Goal: Transaction & Acquisition: Purchase product/service

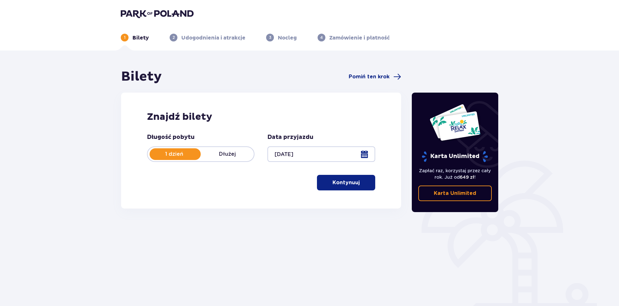
click at [343, 186] on p "Kontynuuj" at bounding box center [346, 182] width 27 height 7
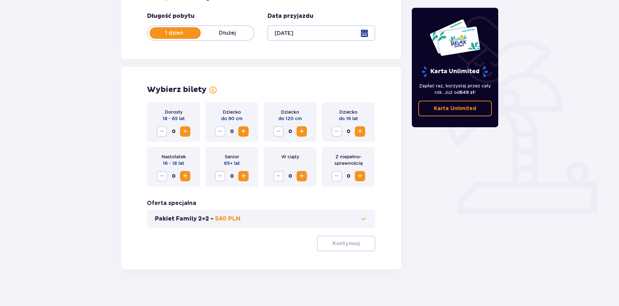
scroll to position [123, 0]
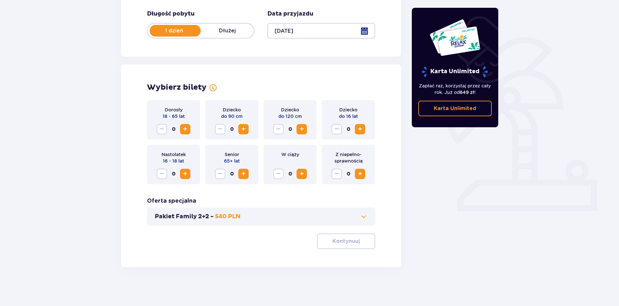
click at [187, 130] on span "Increase" at bounding box center [185, 129] width 8 height 8
click at [304, 127] on span "Increase" at bounding box center [302, 129] width 8 height 8
click at [304, 126] on span "Increase" at bounding box center [302, 129] width 8 height 8
click at [280, 129] on span "Decrease" at bounding box center [279, 129] width 8 height 8
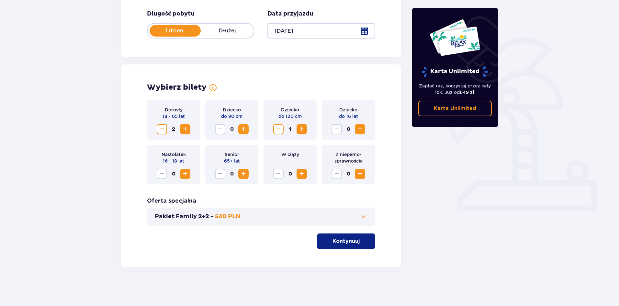
click at [280, 129] on span "Decrease" at bounding box center [279, 129] width 8 height 8
click at [358, 128] on span "Increase" at bounding box center [360, 129] width 8 height 8
click at [358, 129] on span "Increase" at bounding box center [360, 129] width 8 height 8
click at [343, 242] on p "Kontynuuj" at bounding box center [346, 241] width 27 height 7
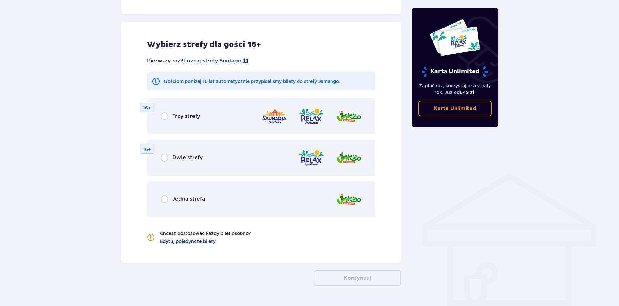
scroll to position [359, 0]
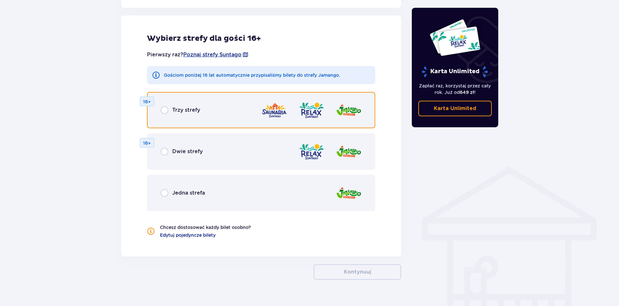
click at [165, 109] on input "radio" at bounding box center [165, 110] width 8 height 8
radio input "true"
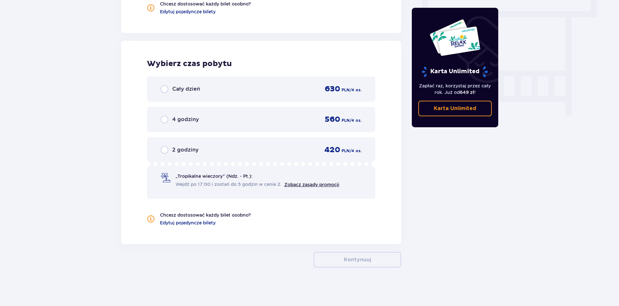
scroll to position [583, 0]
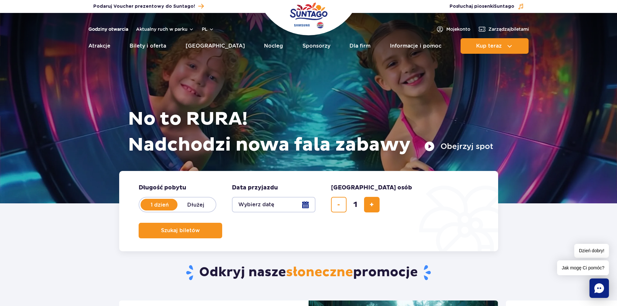
click at [111, 28] on link "Godziny otwarcia" at bounding box center [108, 29] width 40 height 6
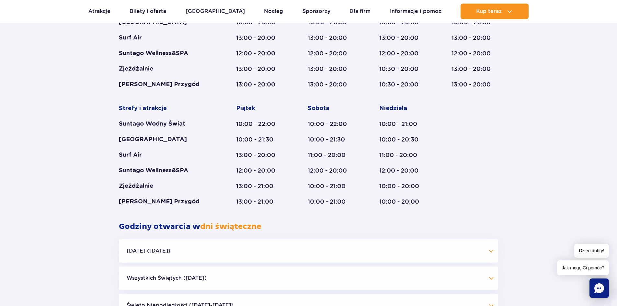
scroll to position [397, 0]
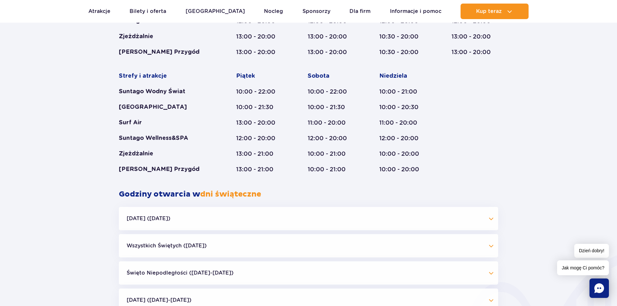
click at [491, 219] on button "[DATE] ([DATE])" at bounding box center [308, 218] width 379 height 23
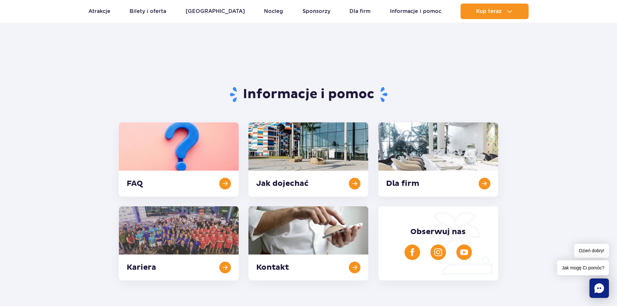
scroll to position [0, 0]
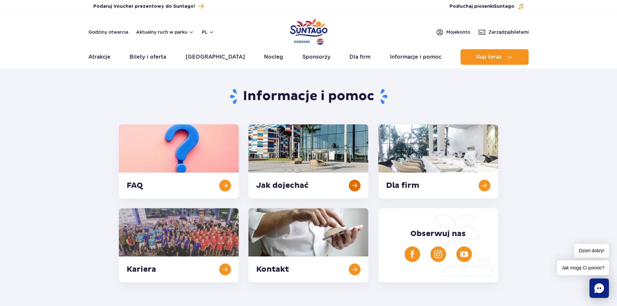
click at [333, 142] on link at bounding box center [308, 161] width 120 height 74
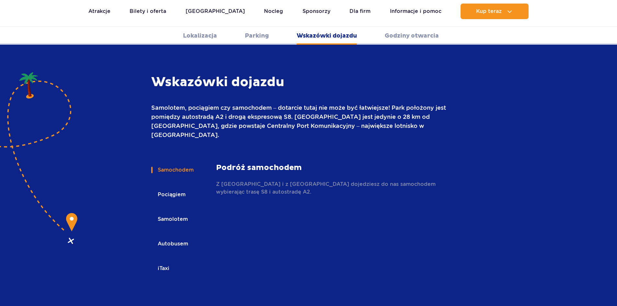
scroll to position [862, 0]
click at [169, 236] on button "Autobusem" at bounding box center [172, 243] width 42 height 14
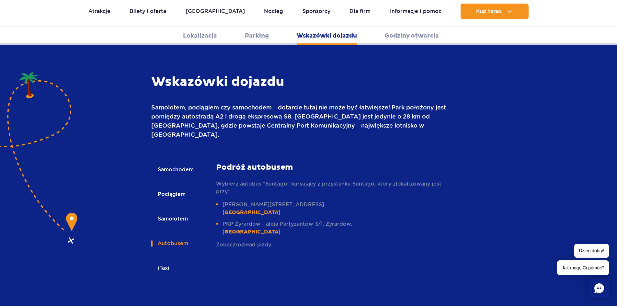
click at [179, 163] on button "Samochodem" at bounding box center [175, 170] width 48 height 14
